Goal: Complete application form

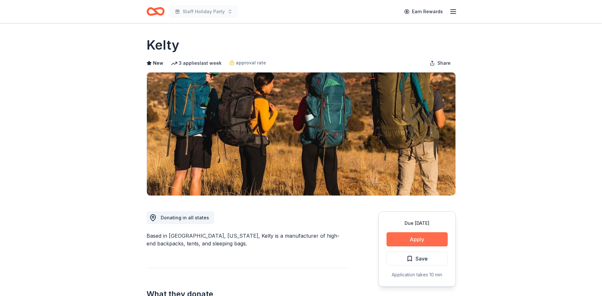
click at [440, 242] on button "Apply" at bounding box center [416, 239] width 61 height 14
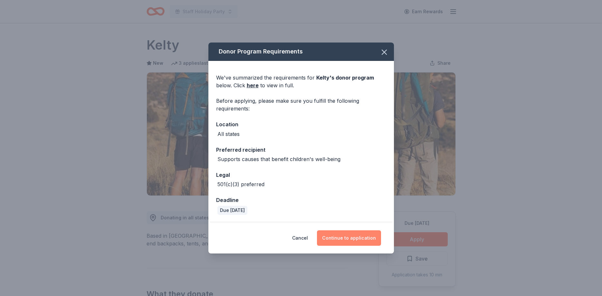
click at [363, 234] on button "Continue to application" at bounding box center [349, 237] width 64 height 15
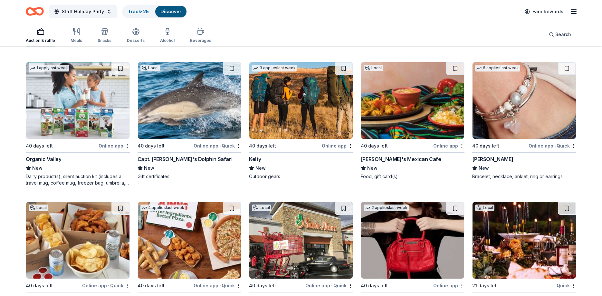
scroll to position [5184, 0]
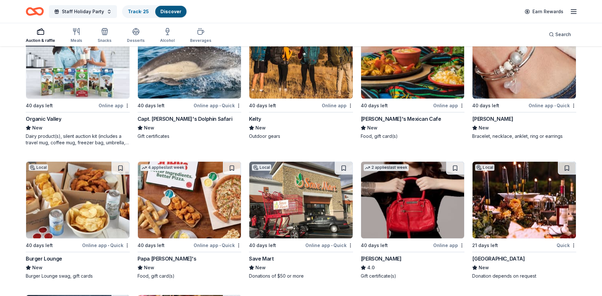
click at [205, 76] on img at bounding box center [189, 60] width 103 height 77
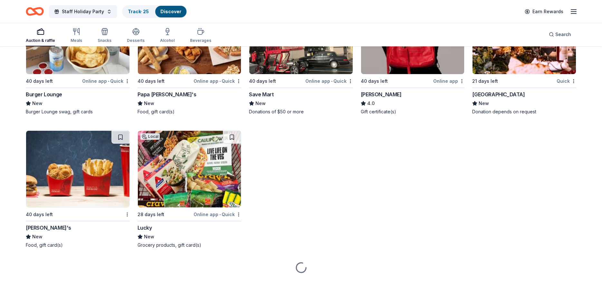
scroll to position [5352, 0]
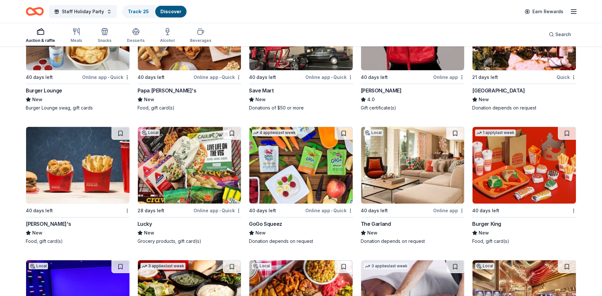
click at [105, 182] on img at bounding box center [77, 165] width 103 height 77
click at [504, 165] on img at bounding box center [523, 165] width 103 height 77
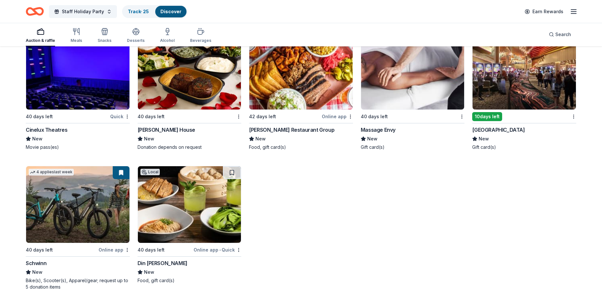
scroll to position [5625, 0]
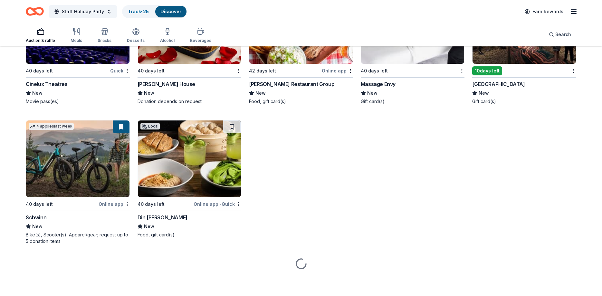
click at [79, 60] on img at bounding box center [77, 25] width 103 height 77
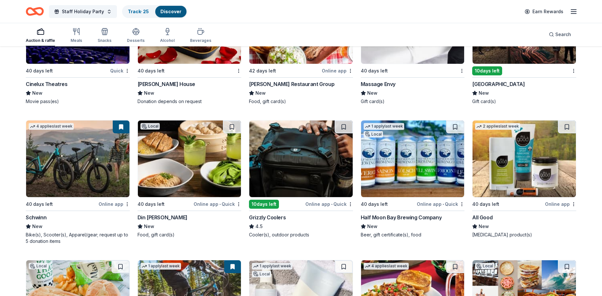
click at [84, 173] on img at bounding box center [77, 158] width 103 height 77
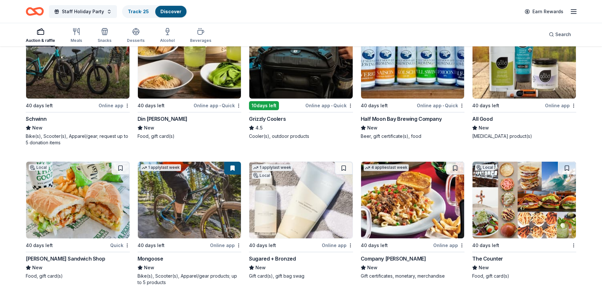
click at [216, 208] on img at bounding box center [189, 200] width 103 height 77
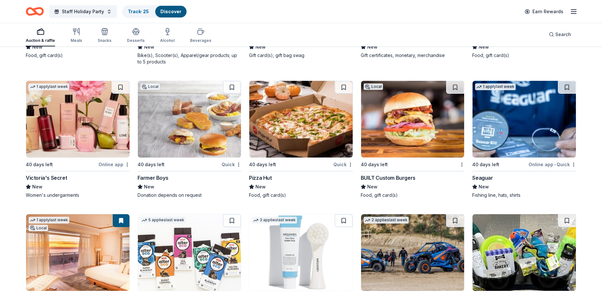
scroll to position [5953, 0]
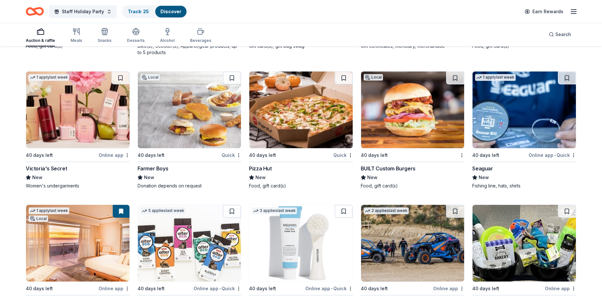
click at [86, 115] on img at bounding box center [77, 109] width 103 height 77
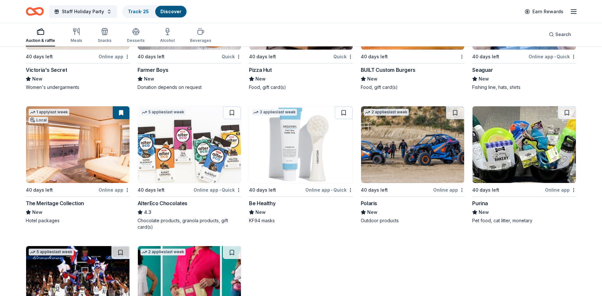
click at [532, 146] on img at bounding box center [523, 144] width 103 height 77
click at [80, 162] on img at bounding box center [77, 144] width 103 height 77
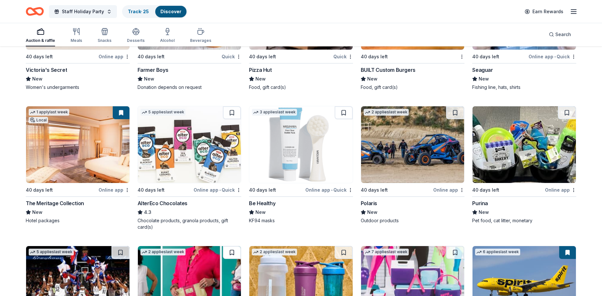
scroll to position [6183, 0]
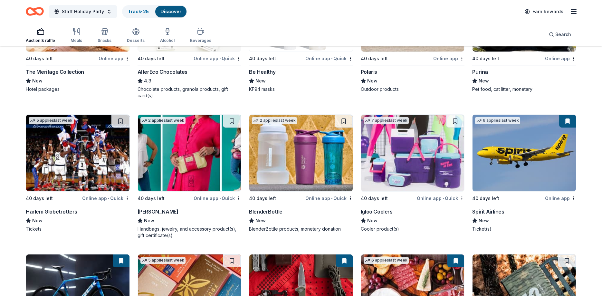
click at [92, 170] on img at bounding box center [77, 153] width 103 height 77
click at [402, 163] on img at bounding box center [412, 153] width 103 height 77
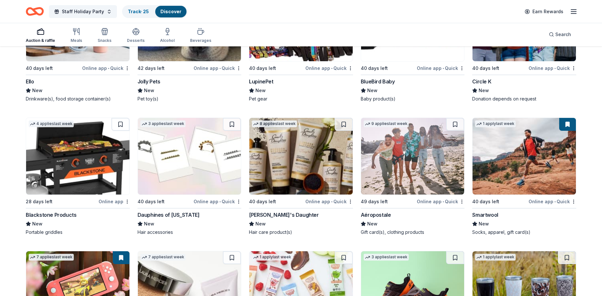
scroll to position [6779, 0]
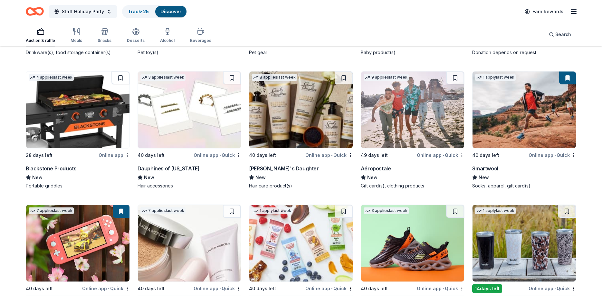
click at [92, 125] on img at bounding box center [77, 109] width 103 height 77
click at [514, 120] on img at bounding box center [523, 109] width 103 height 77
click at [73, 130] on img at bounding box center [77, 109] width 103 height 77
click at [34, 52] on div "Drinkware(s), food storage container(s)" at bounding box center [78, 52] width 104 height 6
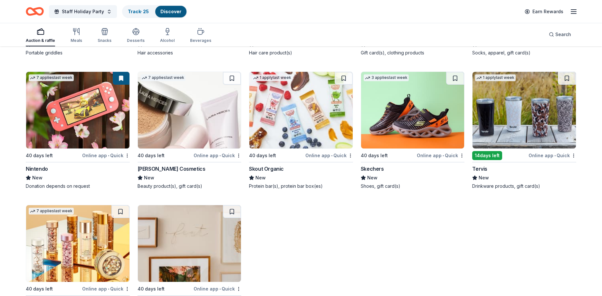
scroll to position [6976, 0]
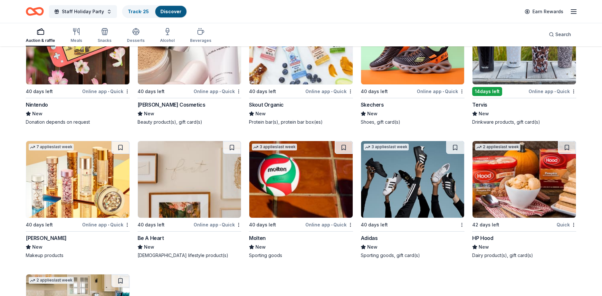
click at [423, 57] on img at bounding box center [412, 46] width 103 height 77
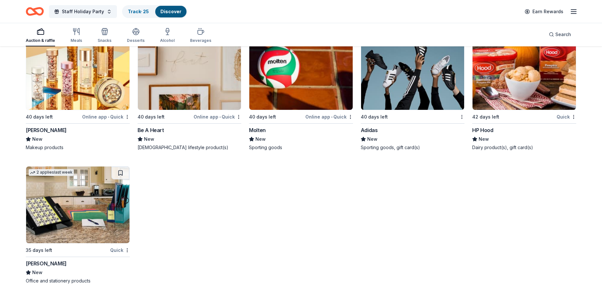
scroll to position [7085, 0]
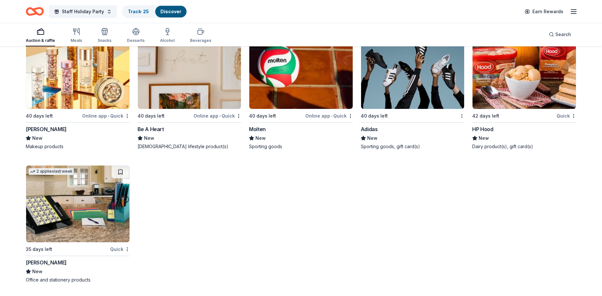
click at [91, 212] on img at bounding box center [77, 203] width 103 height 77
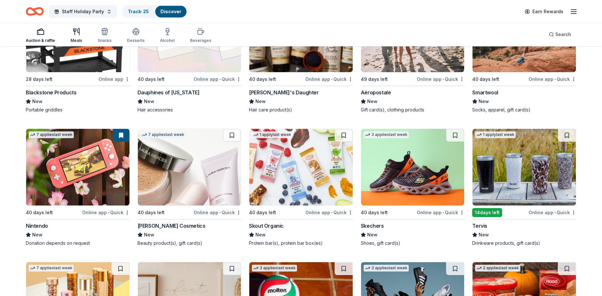
click at [77, 36] on div "Meals" at bounding box center [77, 35] width 12 height 15
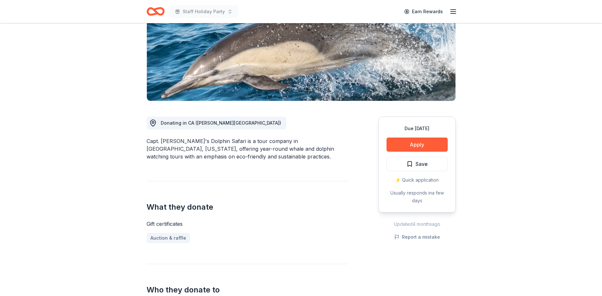
scroll to position [99, 0]
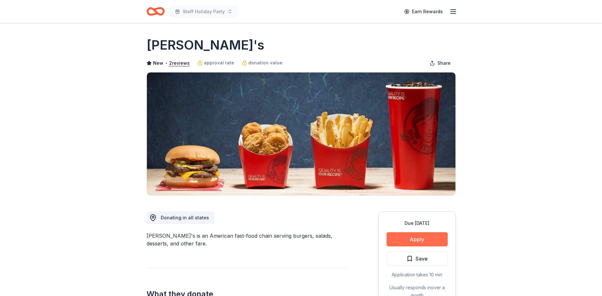
click at [424, 234] on button "Apply" at bounding box center [416, 239] width 61 height 14
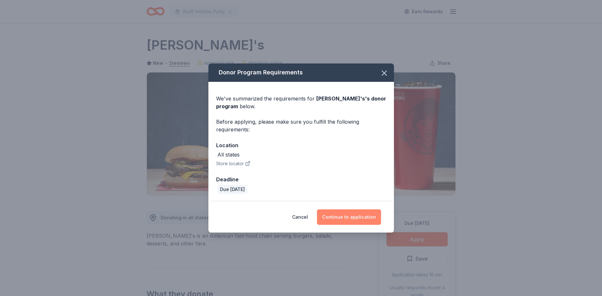
click at [358, 217] on button "Continue to application" at bounding box center [349, 216] width 64 height 15
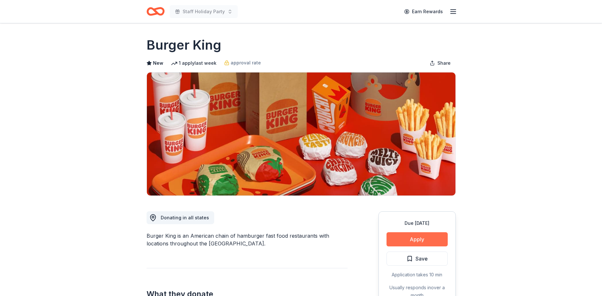
click at [420, 234] on button "Apply" at bounding box center [416, 239] width 61 height 14
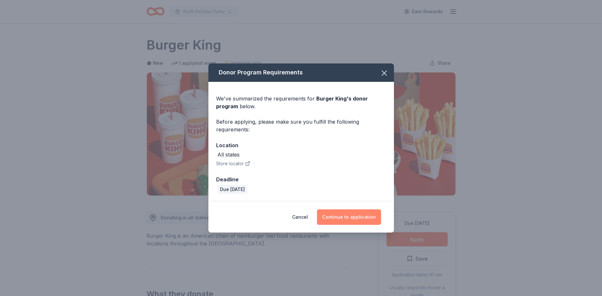
click at [370, 219] on button "Continue to application" at bounding box center [349, 216] width 64 height 15
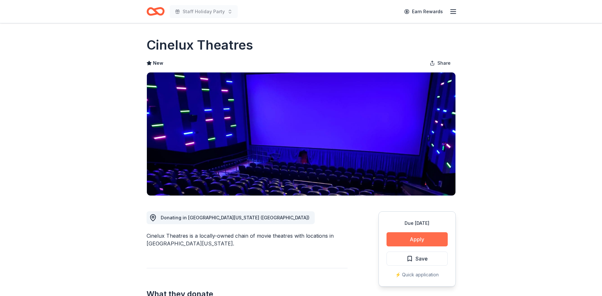
click at [409, 241] on button "Apply" at bounding box center [416, 239] width 61 height 14
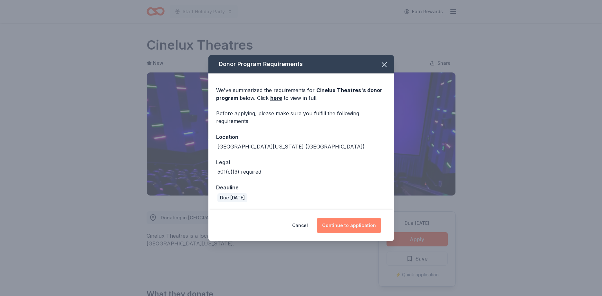
click at [352, 229] on button "Continue to application" at bounding box center [349, 225] width 64 height 15
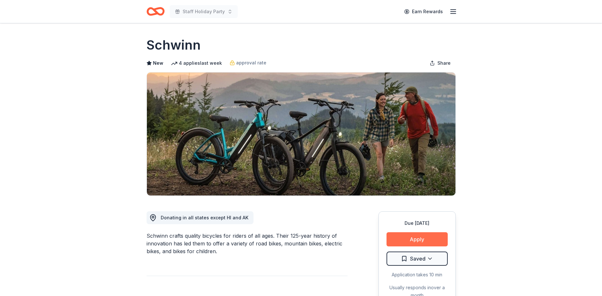
click at [407, 240] on button "Apply" at bounding box center [416, 239] width 61 height 14
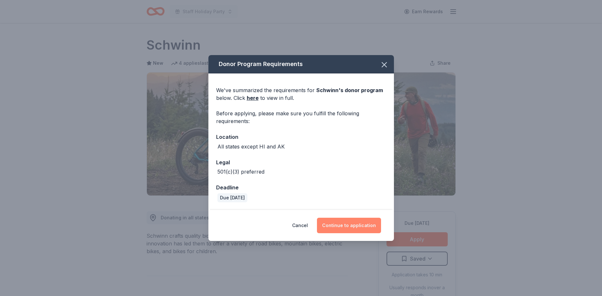
click at [361, 225] on button "Continue to application" at bounding box center [349, 225] width 64 height 15
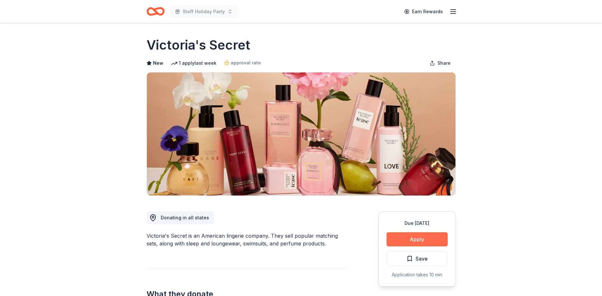
click at [421, 240] on button "Apply" at bounding box center [416, 239] width 61 height 14
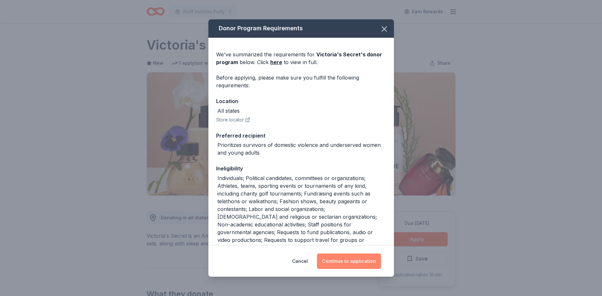
click at [342, 263] on button "Continue to application" at bounding box center [349, 260] width 64 height 15
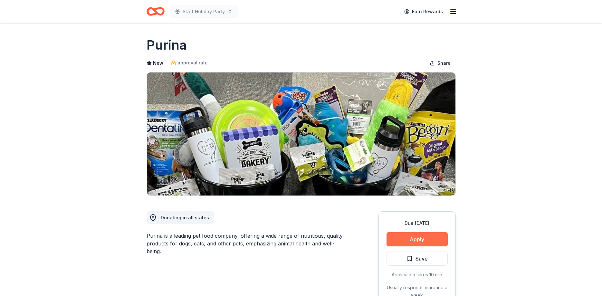
click at [419, 238] on button "Apply" at bounding box center [416, 239] width 61 height 14
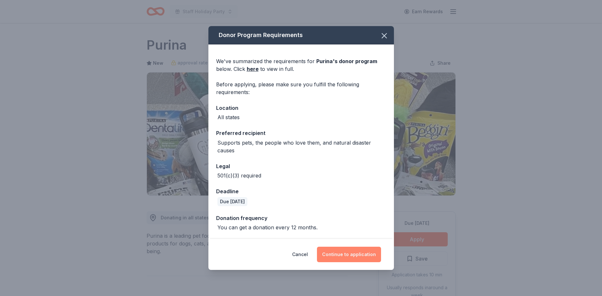
click at [354, 251] on button "Continue to application" at bounding box center [349, 254] width 64 height 15
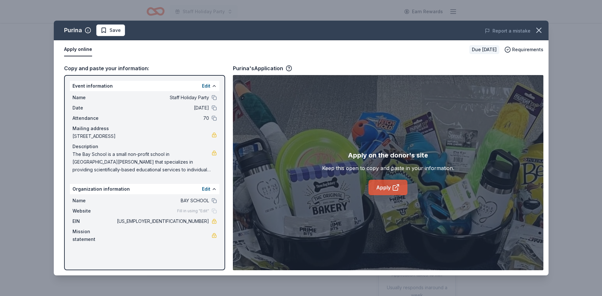
click at [400, 193] on link "Apply" at bounding box center [387, 187] width 39 height 15
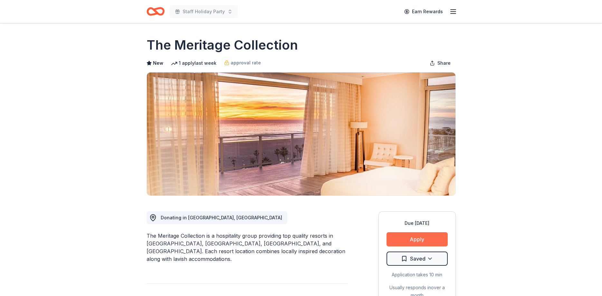
click at [420, 235] on button "Apply" at bounding box center [416, 239] width 61 height 14
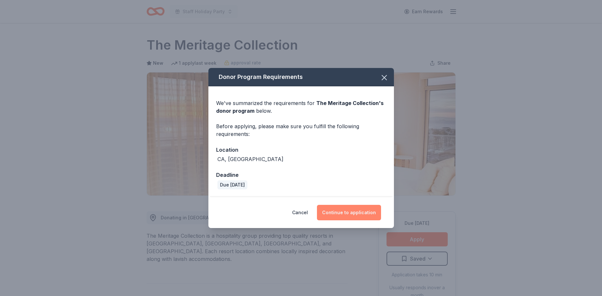
click at [358, 216] on button "Continue to application" at bounding box center [349, 212] width 64 height 15
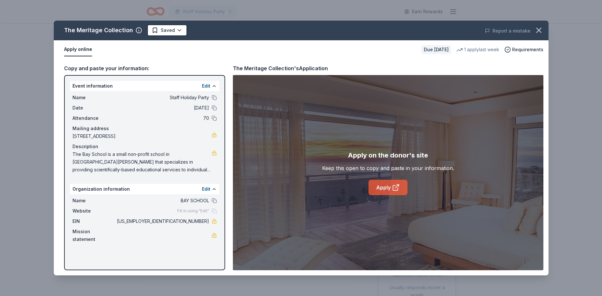
click at [380, 189] on link "Apply" at bounding box center [387, 187] width 39 height 15
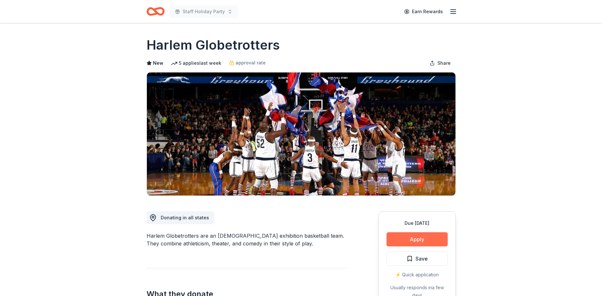
click at [429, 239] on button "Apply" at bounding box center [416, 239] width 61 height 14
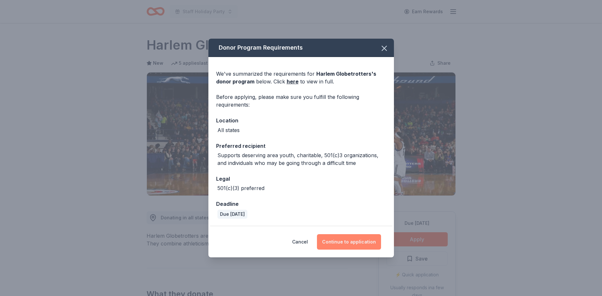
click at [359, 247] on button "Continue to application" at bounding box center [349, 241] width 64 height 15
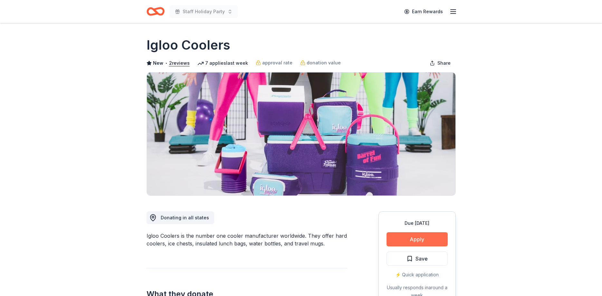
click at [428, 243] on button "Apply" at bounding box center [416, 239] width 61 height 14
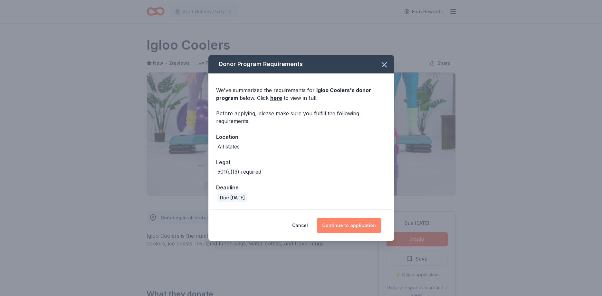
click at [360, 228] on button "Continue to application" at bounding box center [349, 225] width 64 height 15
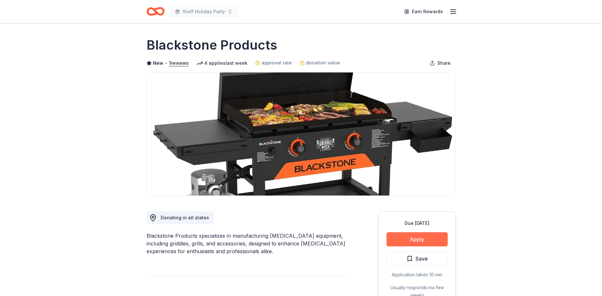
click at [427, 239] on button "Apply" at bounding box center [416, 239] width 61 height 14
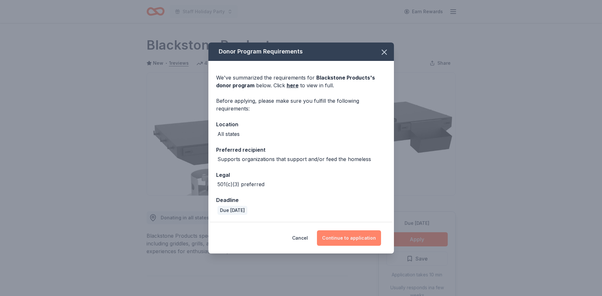
click at [362, 241] on button "Continue to application" at bounding box center [349, 237] width 64 height 15
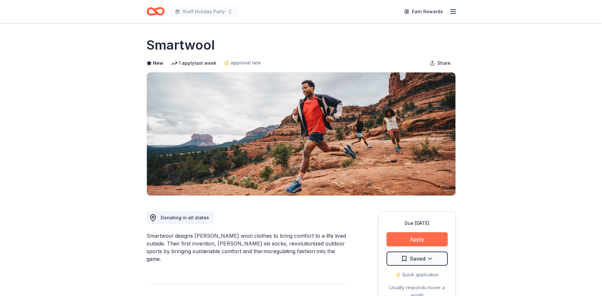
click at [423, 241] on button "Apply" at bounding box center [416, 239] width 61 height 14
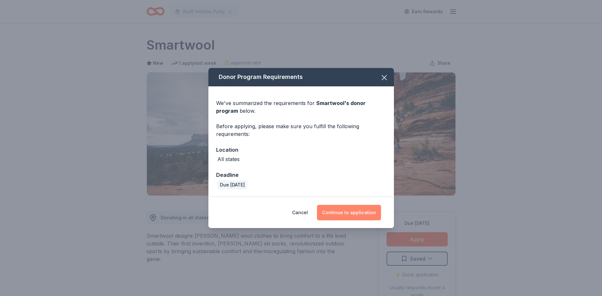
click at [364, 211] on button "Continue to application" at bounding box center [349, 212] width 64 height 15
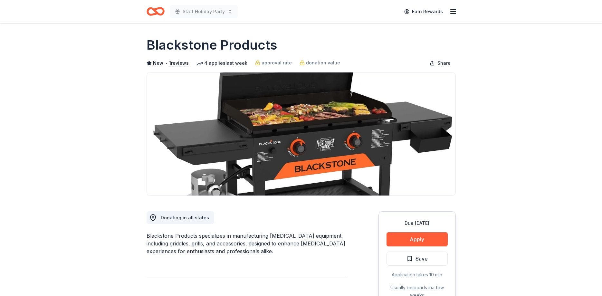
click at [426, 238] on button "Apply" at bounding box center [416, 239] width 61 height 14
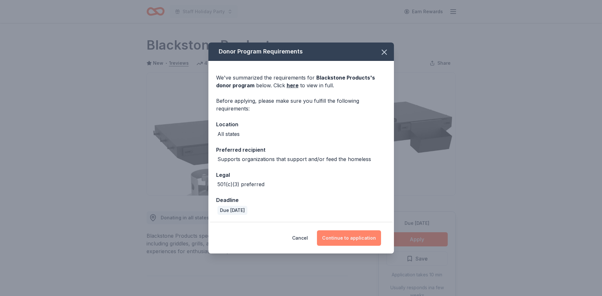
click at [356, 240] on button "Continue to application" at bounding box center [349, 237] width 64 height 15
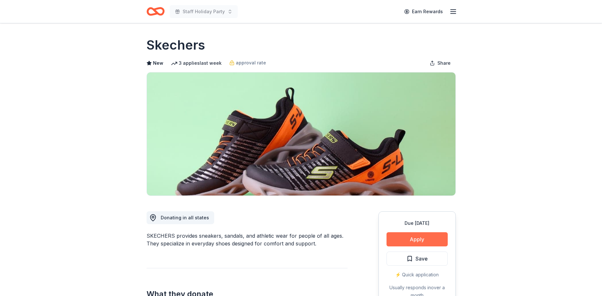
click at [420, 243] on button "Apply" at bounding box center [416, 239] width 61 height 14
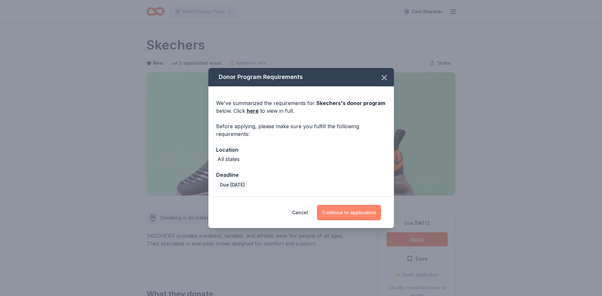
click at [345, 212] on button "Continue to application" at bounding box center [349, 212] width 64 height 15
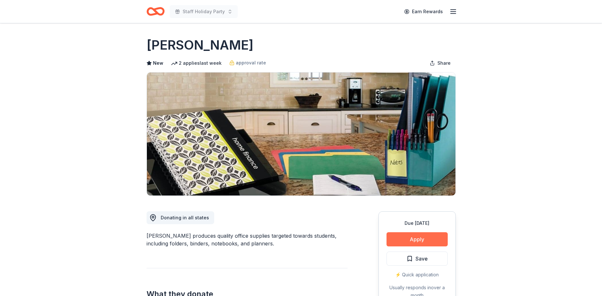
click at [434, 239] on button "Apply" at bounding box center [416, 239] width 61 height 14
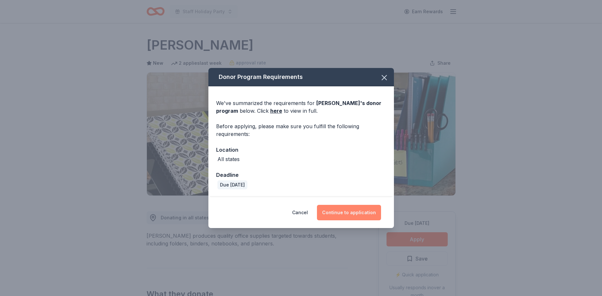
click at [368, 215] on button "Continue to application" at bounding box center [349, 212] width 64 height 15
